Goal: Information Seeking & Learning: Check status

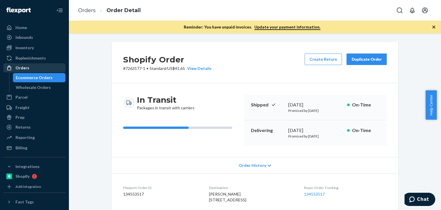
click at [42, 68] on div "Orders" at bounding box center [34, 68] width 61 height 8
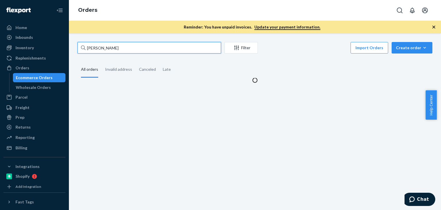
click at [133, 50] on input "Alexandra Mallick" at bounding box center [150, 47] width 144 height 11
paste input "Trent Clyde"
type input "Trent Clyde"
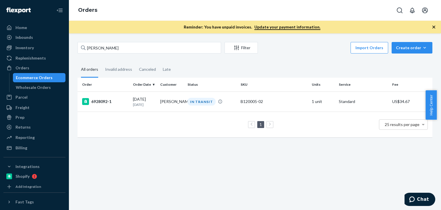
drag, startPoint x: 225, startPoint y: 153, endPoint x: 173, endPoint y: 115, distance: 63.9
click at [224, 153] on div "Trent Clyde Filter Import Orders Create order Ecommerce order Removal order All…" at bounding box center [255, 121] width 372 height 176
click at [169, 106] on td "Trent Clyde" at bounding box center [171, 101] width 27 height 20
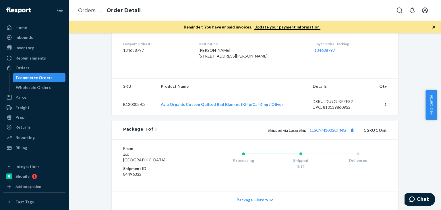
scroll to position [153, 0]
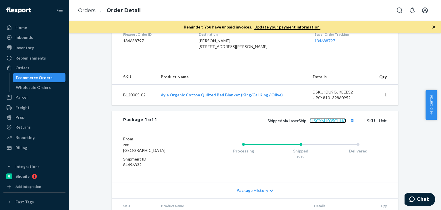
click at [339, 123] on link "1LSCYM1005CIING" at bounding box center [327, 120] width 36 height 5
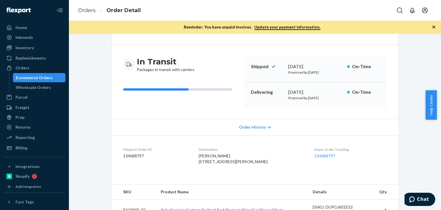
scroll to position [29, 0]
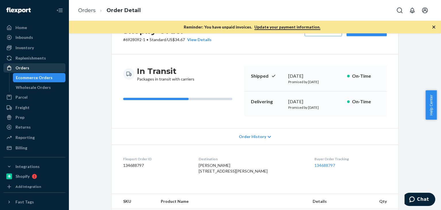
click at [34, 67] on div "Orders" at bounding box center [34, 68] width 61 height 8
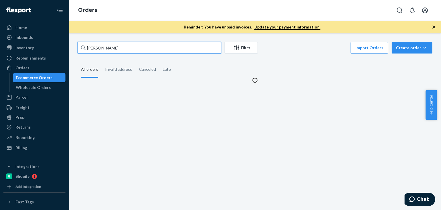
click at [116, 44] on input "Trent Clyde" at bounding box center [150, 47] width 144 height 11
paste input "SKU B86012-26"
drag, startPoint x: 95, startPoint y: 47, endPoint x: 71, endPoint y: 47, distance: 24.1
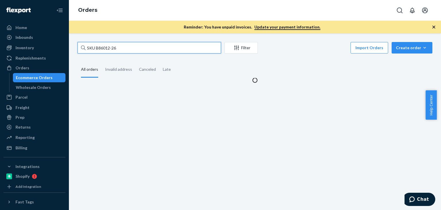
click at [71, 47] on div "SKU B86012-26 Filter Import Orders Create order Ecommerce order Removal order A…" at bounding box center [255, 121] width 372 height 176
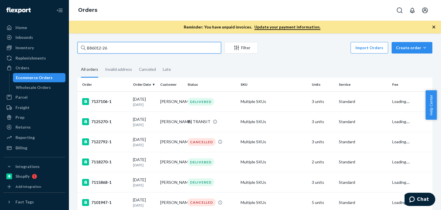
type input "B86012-26"
click at [132, 45] on input "B86012-26" at bounding box center [150, 47] width 144 height 11
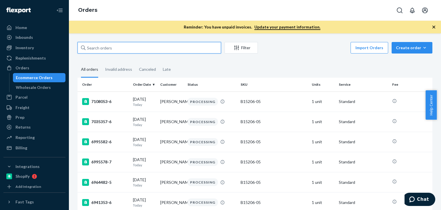
paste input "nicole chen"
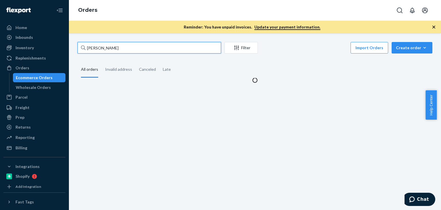
type input "nicole chen"
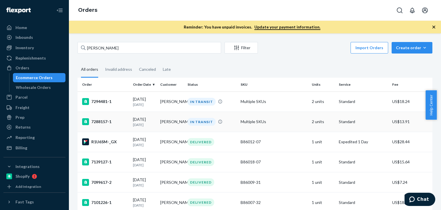
click at [160, 125] on td "nicole chen" at bounding box center [171, 121] width 27 height 20
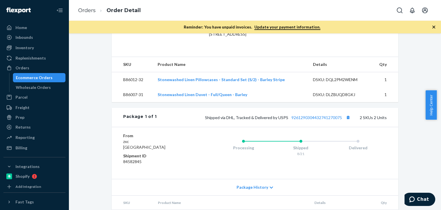
scroll to position [117, 0]
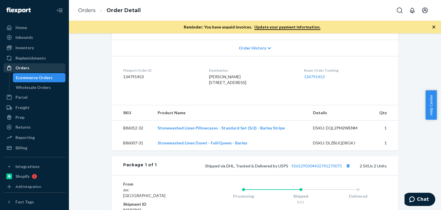
click at [26, 66] on div "Orders" at bounding box center [23, 68] width 14 height 6
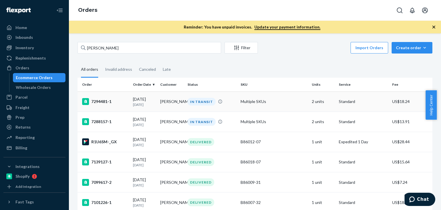
click at [150, 103] on p "1 day ago" at bounding box center [144, 104] width 23 height 5
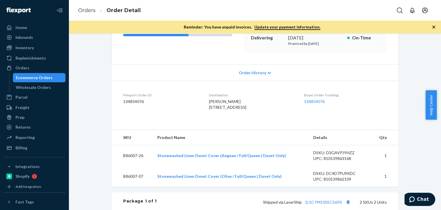
scroll to position [54, 0]
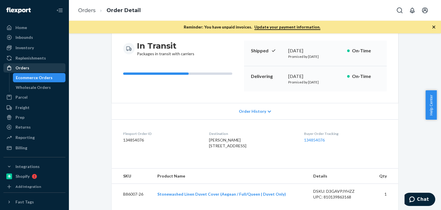
click at [34, 69] on div "Orders" at bounding box center [34, 68] width 61 height 8
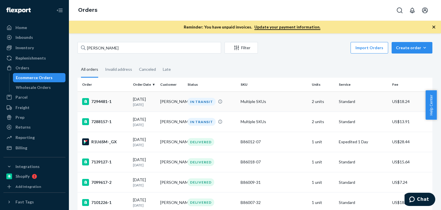
click at [278, 103] on td "Multiple SKUs" at bounding box center [273, 101] width 71 height 20
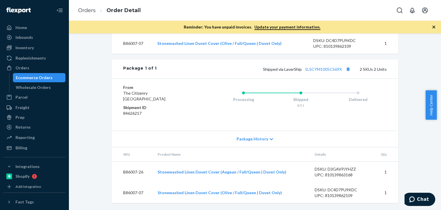
scroll to position [217, 0]
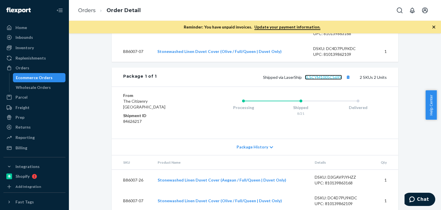
click at [330, 80] on link "1LSCYM1005CS69X" at bounding box center [323, 77] width 37 height 5
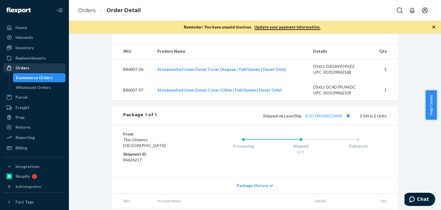
click at [31, 68] on div "Orders" at bounding box center [34, 68] width 61 height 8
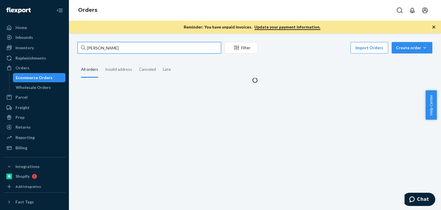
click at [130, 43] on input "nicole chen" at bounding box center [150, 47] width 144 height 11
paste input "D'Arcy Gonzales"
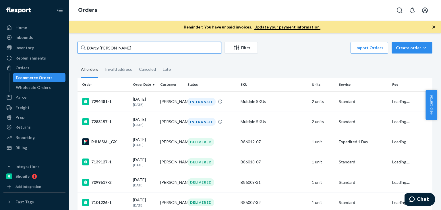
type input "D'Arcy Gonzales"
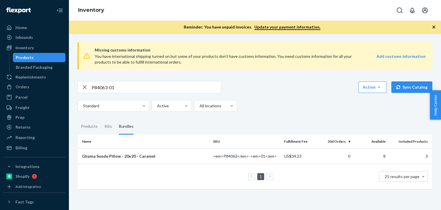
click at [67, 86] on div "Home Inbounds Shipping Plans Problems Inventory Products Branded Packaging Repl…" at bounding box center [220, 105] width 441 height 210
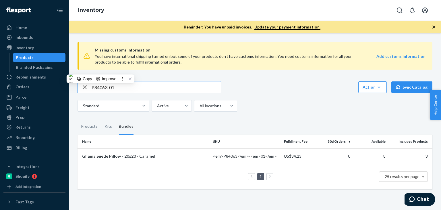
paste input "SKU B86012-26"
drag, startPoint x: 102, startPoint y: 86, endPoint x: 72, endPoint y: 86, distance: 29.3
click at [72, 86] on div "Missing customs information You have international shipping turned on but some …" at bounding box center [255, 121] width 372 height 176
type input "B86012-26"
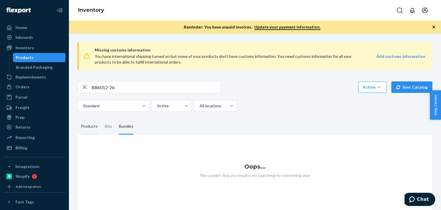
click at [90, 126] on div "Products" at bounding box center [89, 126] width 17 height 16
click at [78, 118] on input "Products" at bounding box center [78, 118] width 0 height 0
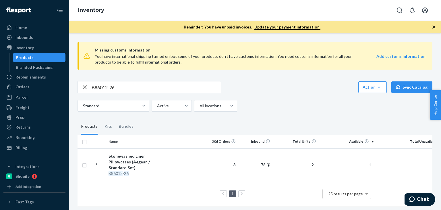
scroll to position [1, 0]
click at [136, 155] on div "Stonewashed Linen Pillowcases (Aegean / Standard Set)" at bounding box center [139, 160] width 60 height 17
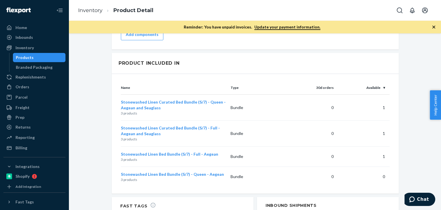
scroll to position [518, 0]
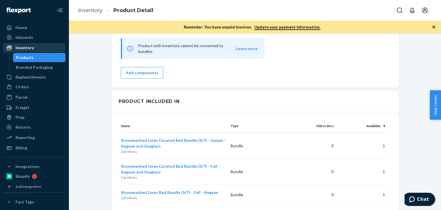
click at [25, 50] on div "Inventory" at bounding box center [25, 48] width 18 height 6
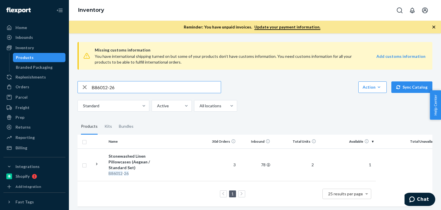
paste input "P141012-01"
drag, startPoint x: 77, startPoint y: 79, endPoint x: 84, endPoint y: 78, distance: 7.2
click at [75, 79] on div "Missing customs information You have international shipping turned on but some …" at bounding box center [254, 124] width 363 height 175
type input "P141012-01"
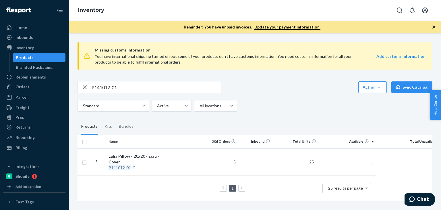
click at [303, 108] on div "Standard Active All locations" at bounding box center [253, 105] width 351 height 11
click at [123, 129] on div "Bundles" at bounding box center [126, 126] width 15 height 16
click at [115, 118] on input "Bundles" at bounding box center [115, 118] width 0 height 0
